Goal: Information Seeking & Learning: Learn about a topic

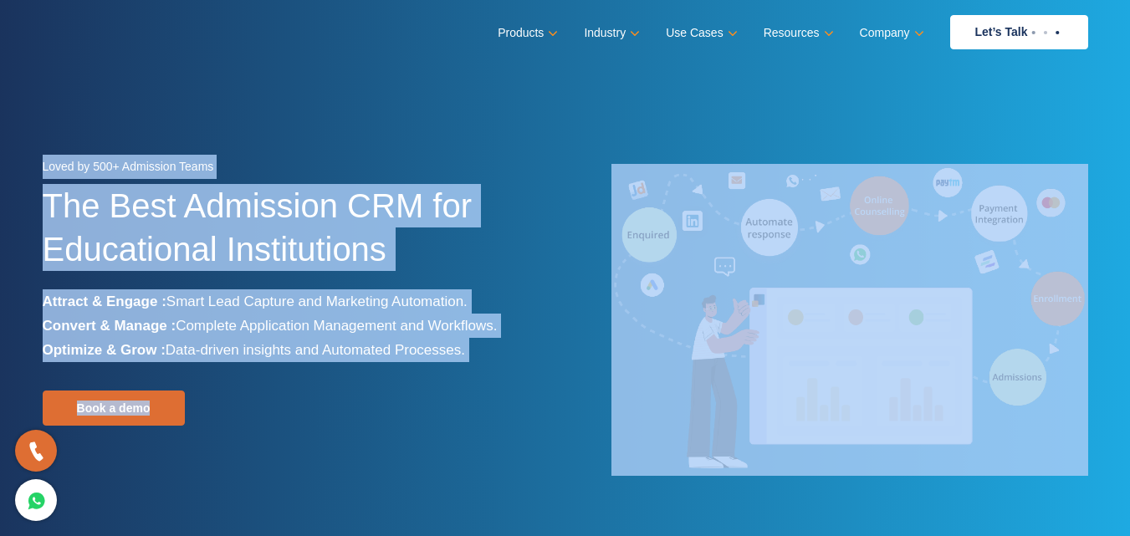
drag, startPoint x: 1123, startPoint y: 17, endPoint x: 1140, endPoint y: 100, distance: 85.5
click at [841, 112] on section "Loved by 500+ Admission Teams The Best Admission CRM for Educational Institutio…" at bounding box center [565, 313] width 1130 height 627
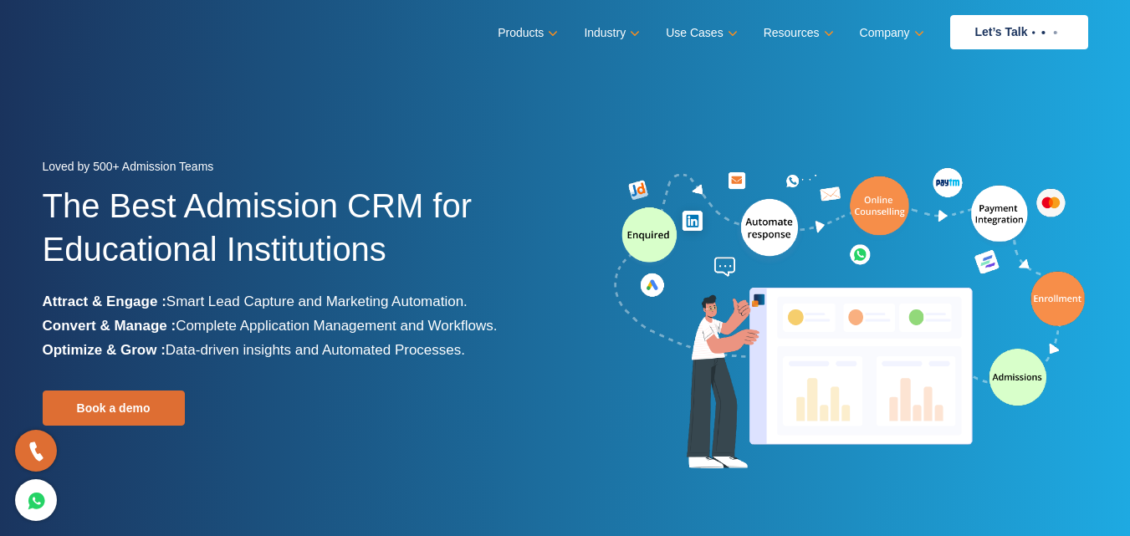
click at [636, 401] on img at bounding box center [850, 320] width 477 height 312
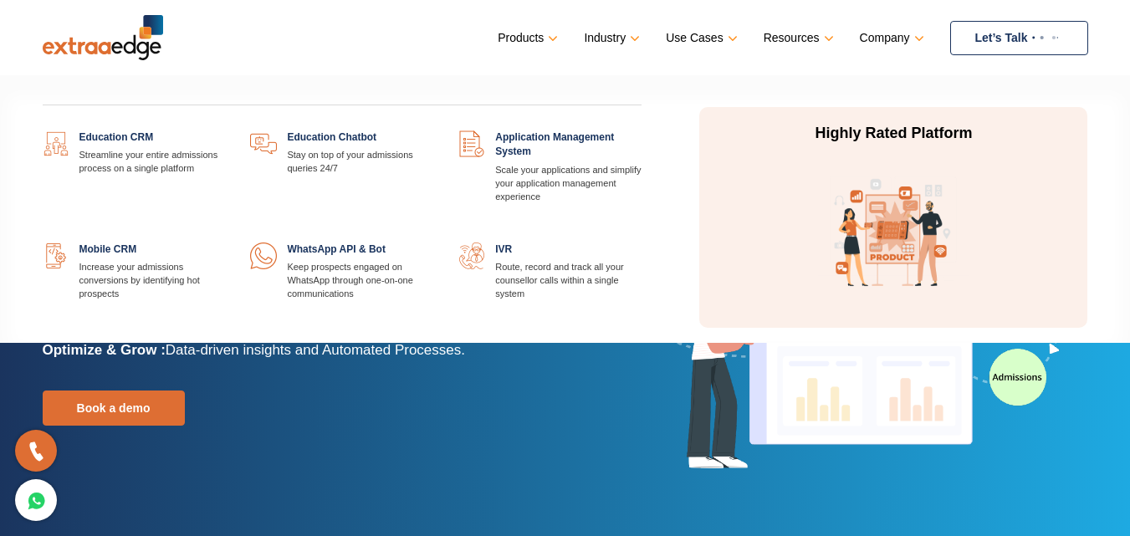
click at [225, 131] on link at bounding box center [225, 131] width 0 height 0
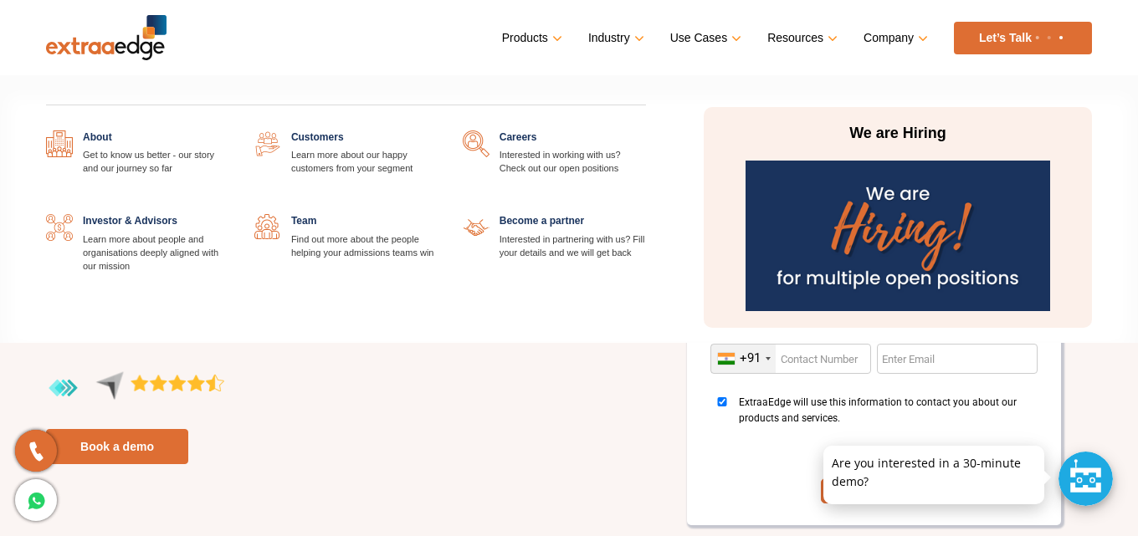
click at [883, 32] on link "Company" at bounding box center [893, 38] width 61 height 24
